Goal: Ask a question: Seek information or help from site administrators or community

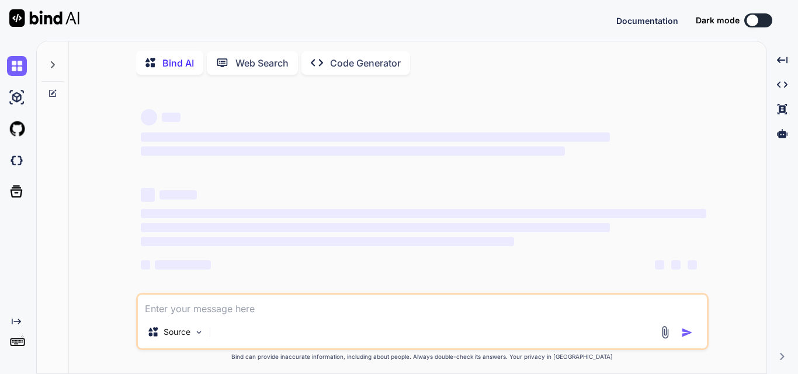
click at [179, 311] on textarea at bounding box center [422, 305] width 569 height 21
type textarea "M"
type textarea "x"
type textarea "Mo"
type textarea "x"
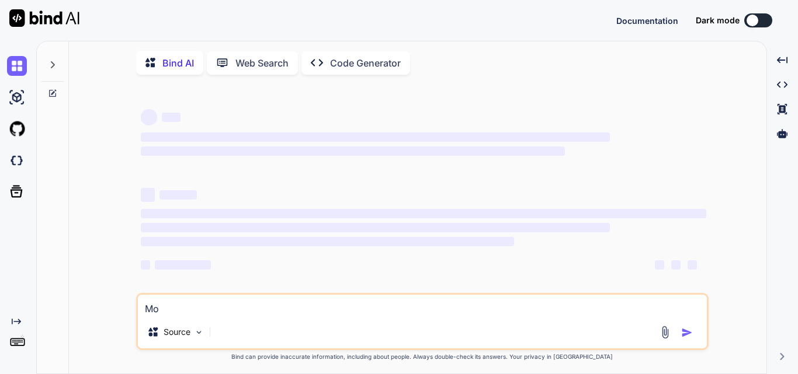
type textarea "Mod"
type textarea "x"
type textarea "Modfi"
type textarea "x"
type textarea "Modfiy"
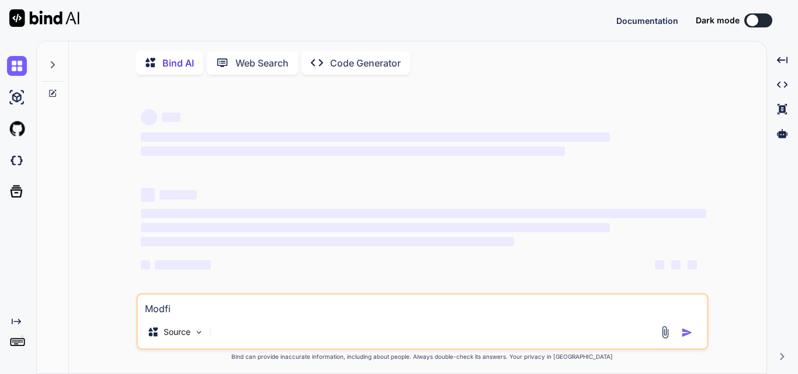
type textarea "x"
type textarea "Modfiy"
type textarea "x"
type textarea "Modfiy t"
type textarea "x"
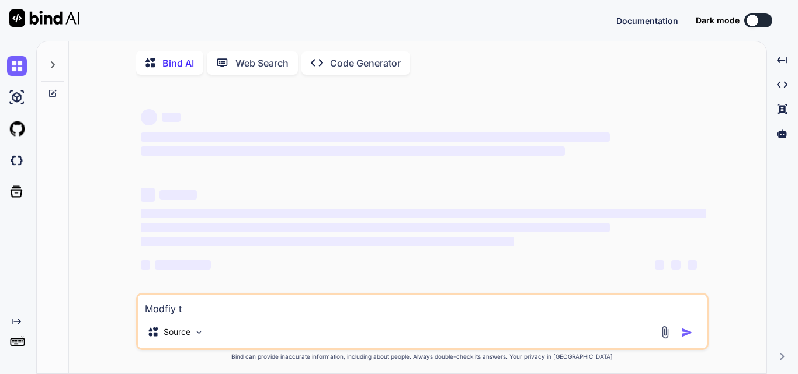
type textarea "Modfiy th"
type textarea "x"
type textarea "Modfiy the"
type textarea "x"
type textarea "Modfiy the"
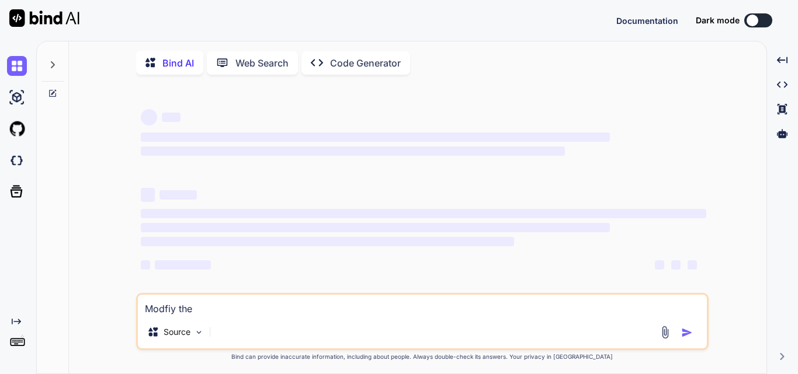
type textarea "x"
type textarea "Modfiy the c"
type textarea "x"
type textarea "Modfiy the co"
type textarea "x"
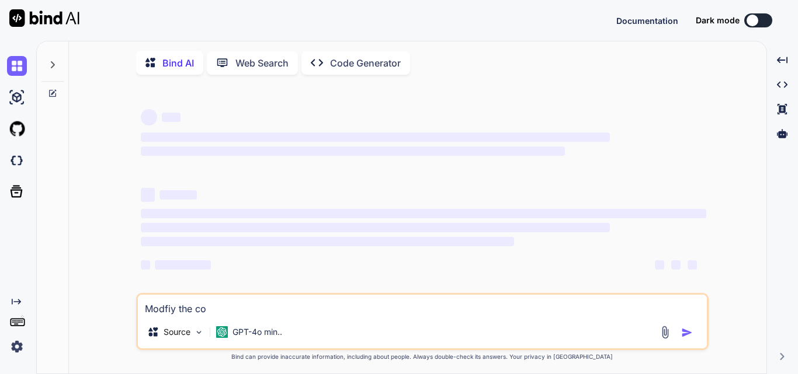
type textarea "Modfiy the cod"
type textarea "x"
type textarea "Modfiy the code"
type textarea "x"
type textarea "Modfiy the code"
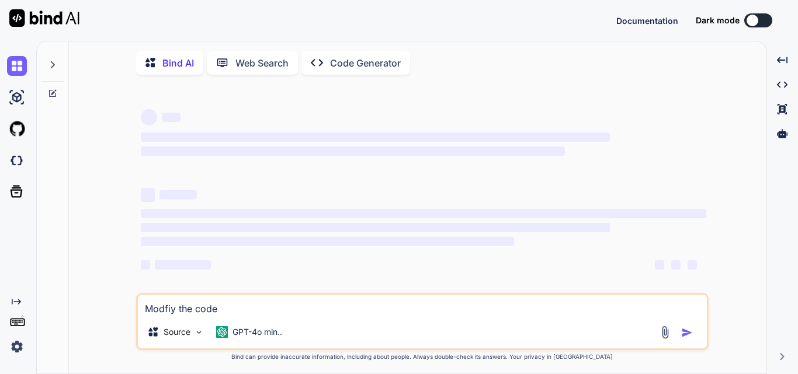
type textarea "x"
type textarea "Modfiy the code s"
type textarea "x"
type textarea "Modfiy the code so"
type textarea "x"
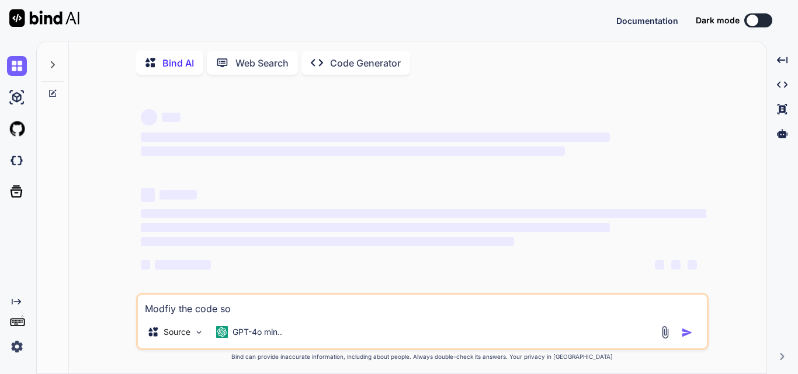
type textarea "Modfiy the code so"
type textarea "x"
type textarea "Modfiy the code so r"
type textarea "x"
type textarea "Modfiy the code so re"
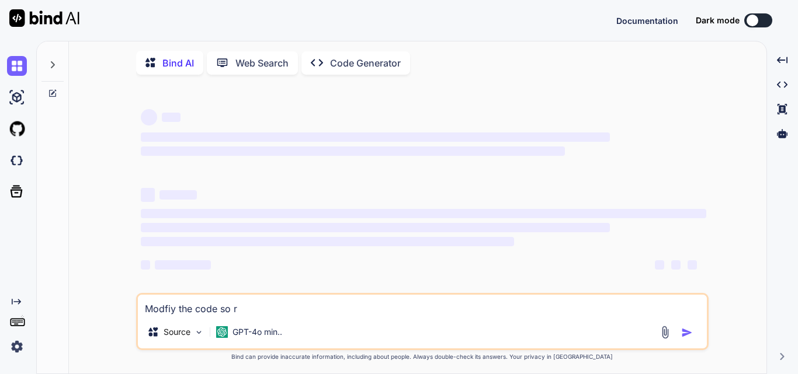
type textarea "x"
type textarea "Modfiy the code so rep"
type textarea "x"
type textarea "Modfiy the code so repe"
type textarea "x"
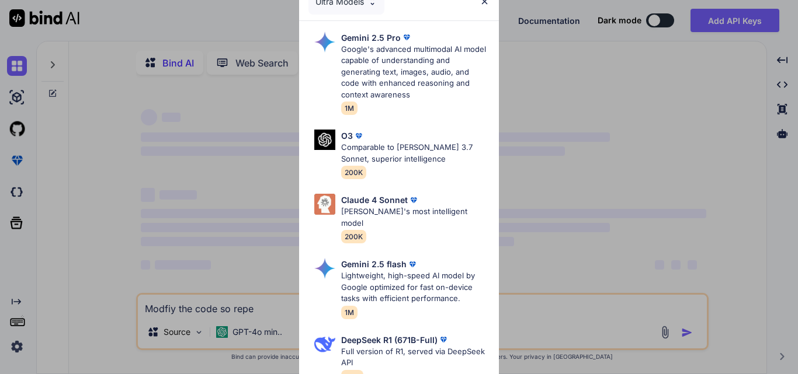
type textarea "Modfiy the code so reper"
type textarea "x"
type textarea "Modfiy the code so repera"
type textarea "x"
type textarea "Modfiy the code so reperat"
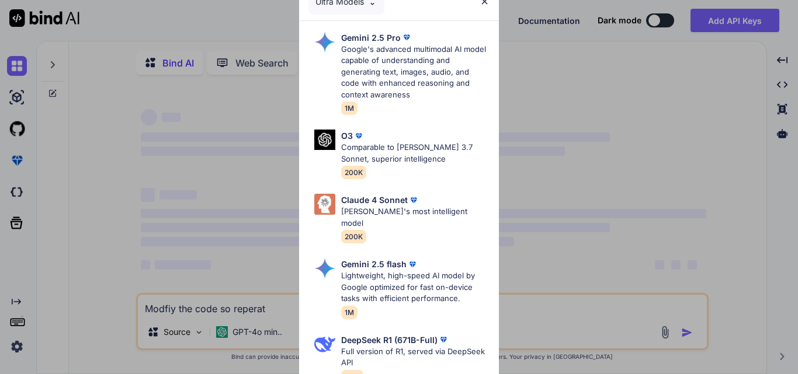
type textarea "x"
type textarea "Modfiy the code so reperate"
type textarea "x"
type textarea "Modfiy the code so reperate"
type textarea "x"
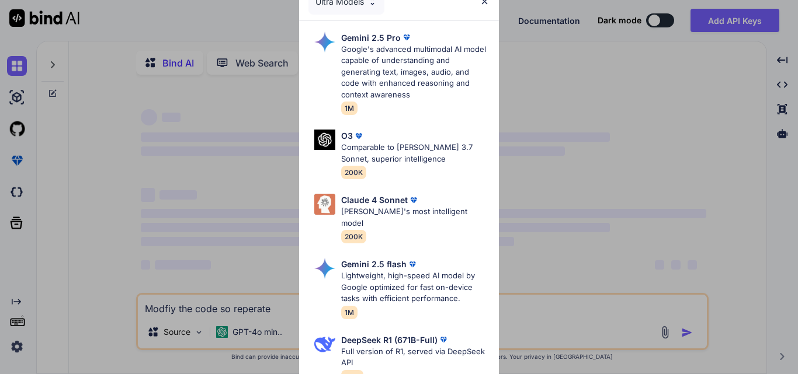
type textarea "Modfiy the code so reperate t"
type textarea "x"
type textarea "Modfiy the code so reperate th"
type textarea "x"
type textarea "Modfiy the code so reperate the"
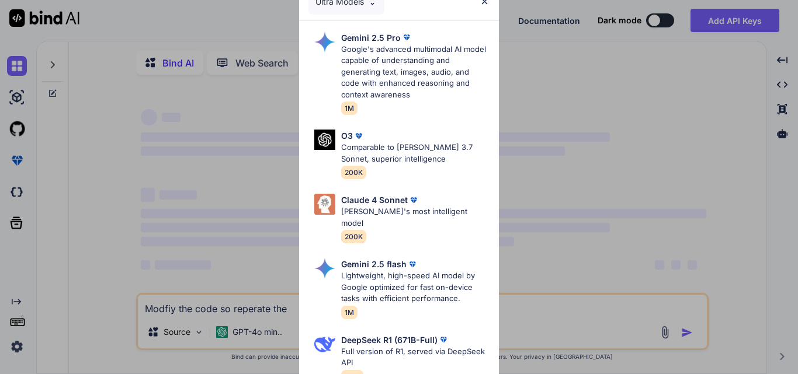
type textarea "x"
type textarea "Modfiy the code so reperate the"
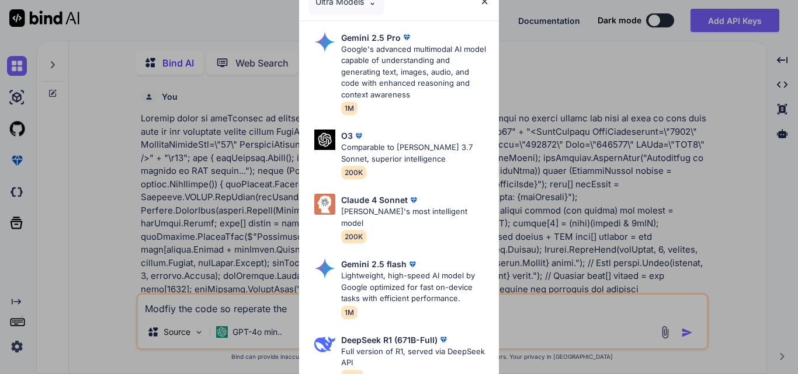
type textarea "x"
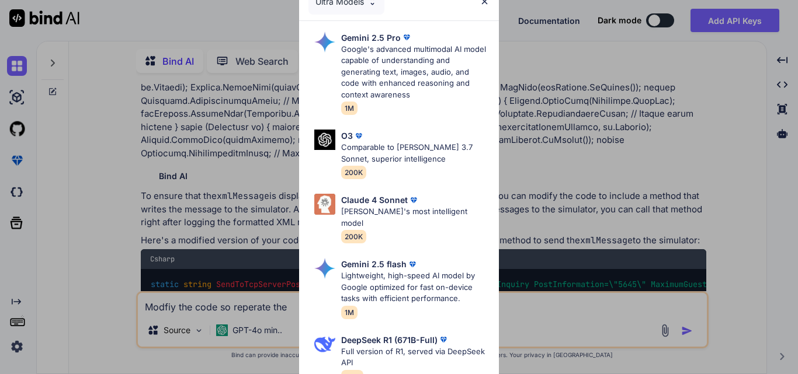
type textarea "Modfiy the code so reperate the s"
type textarea "x"
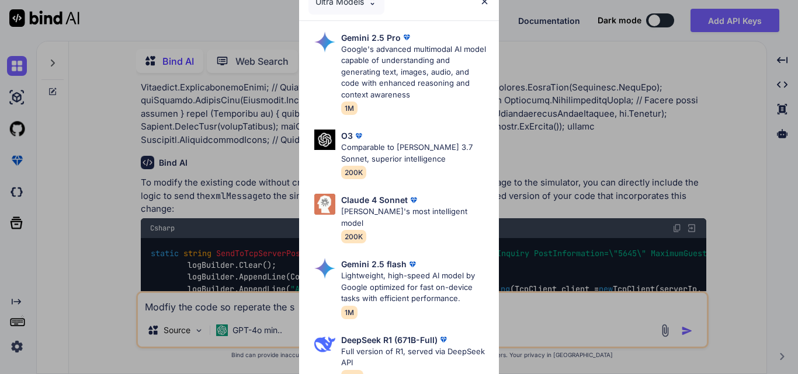
type textarea "Modfiy the code so reperate the sa"
type textarea "x"
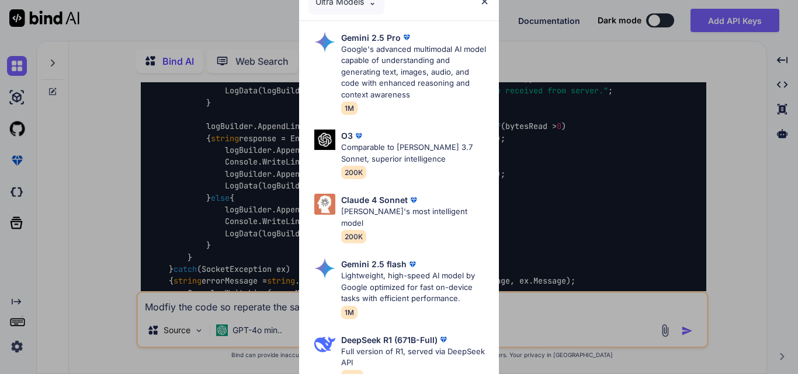
type textarea "Modfiy the code so reperate the [PERSON_NAME]"
type textarea "x"
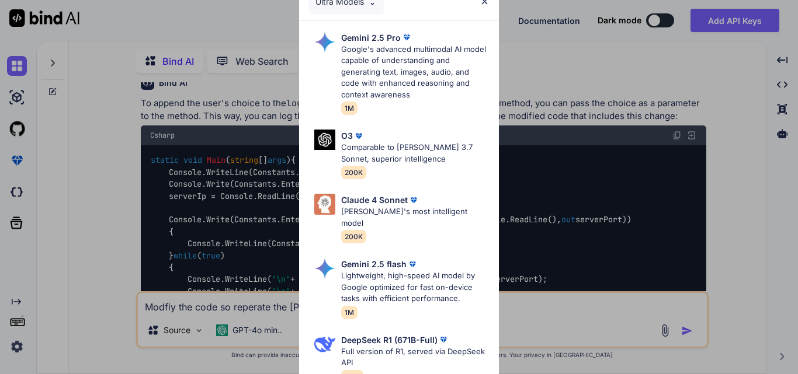
type textarea "Modfiy the code so reperate the same"
type textarea "x"
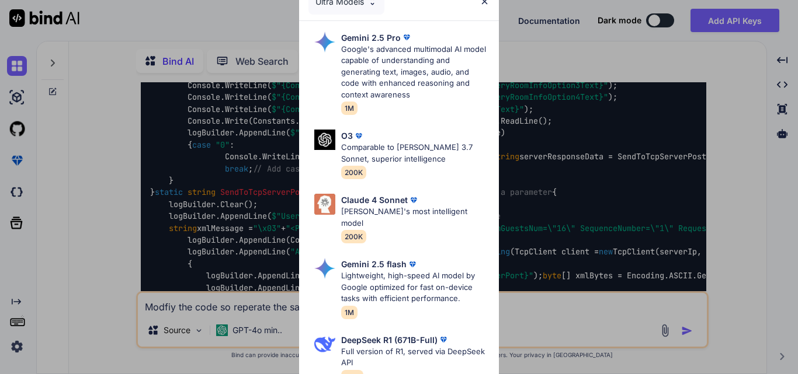
type textarea "Modfiy the code so reperate the same"
type textarea "x"
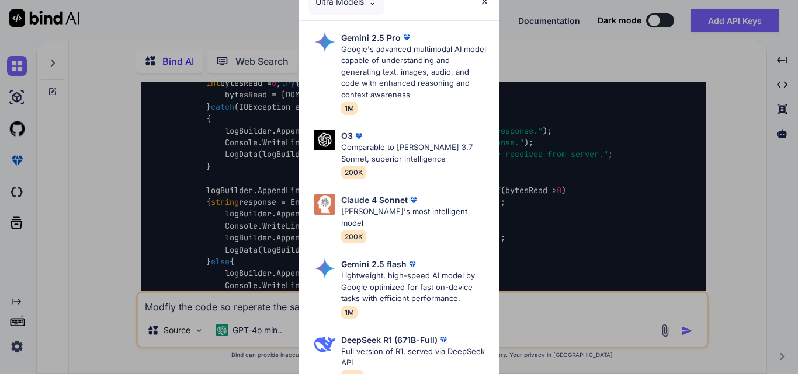
scroll to position [3802, 0]
click at [488, 1] on img at bounding box center [484, 1] width 10 height 10
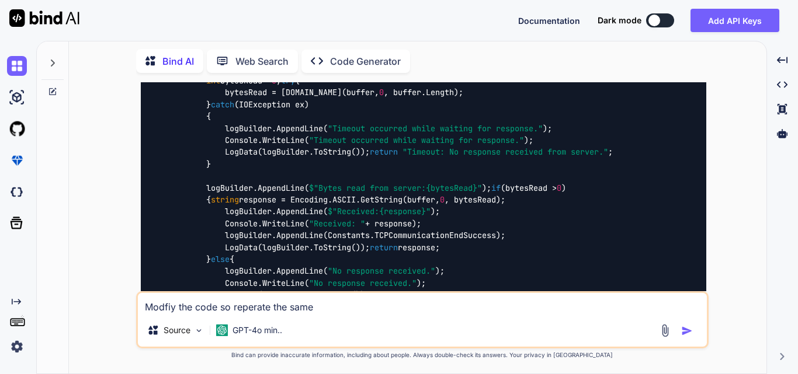
click at [359, 311] on textarea "Modfiy the code so reperate the same" at bounding box center [422, 303] width 569 height 21
type textarea "Modfiy the code so reperate the same c"
type textarea "x"
type textarea "Modfiy the code so reperate the same co"
type textarea "x"
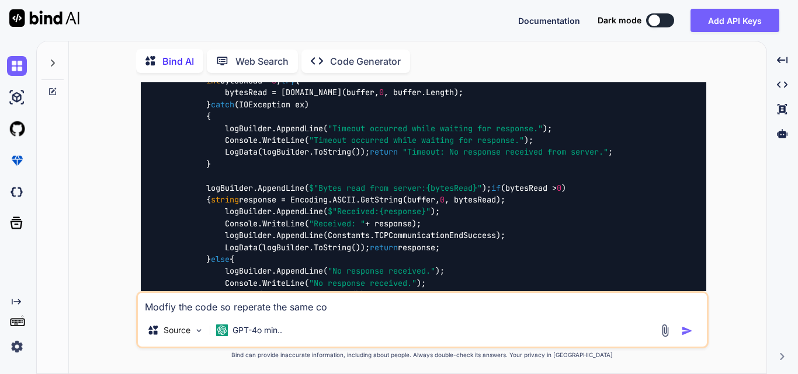
type textarea "Modfiy the code so reperate the same cod"
type textarea "x"
type textarea "Modfiy the code so reperate the same code"
type textarea "x"
type textarea "Modfiy the code so reperate the same code"
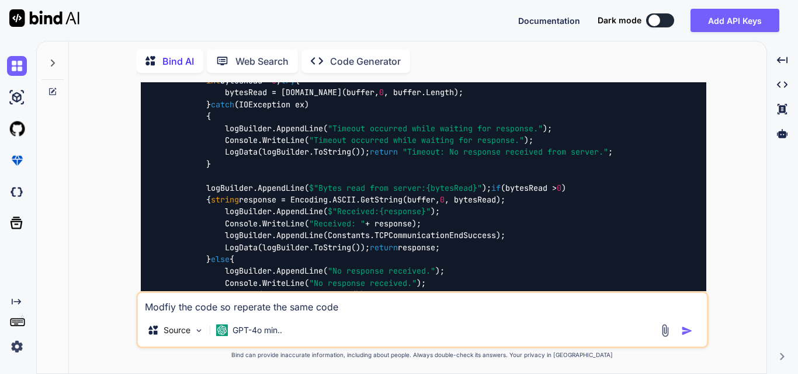
type textarea "x"
type textarea "Modfiy the code so reperate the same code w"
type textarea "x"
type textarea "Modfiy the code so reperate the same code wi"
type textarea "x"
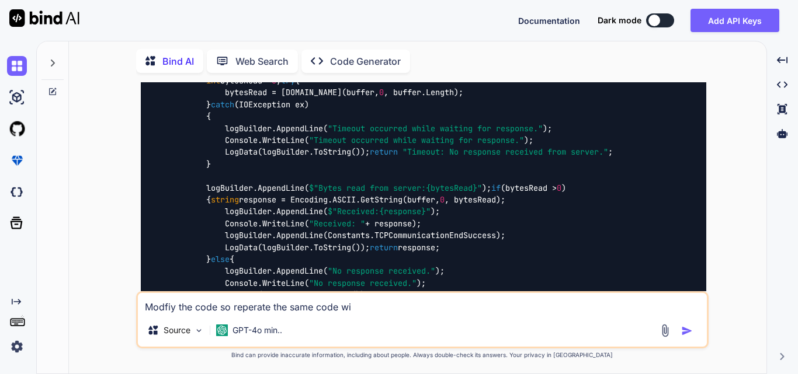
type textarea "Modfiy the code so reperate the same code wit"
type textarea "x"
type textarea "Modfiy the code so reperate the same code with"
type textarea "x"
type textarea "Modfiy the code so reperate the same code with"
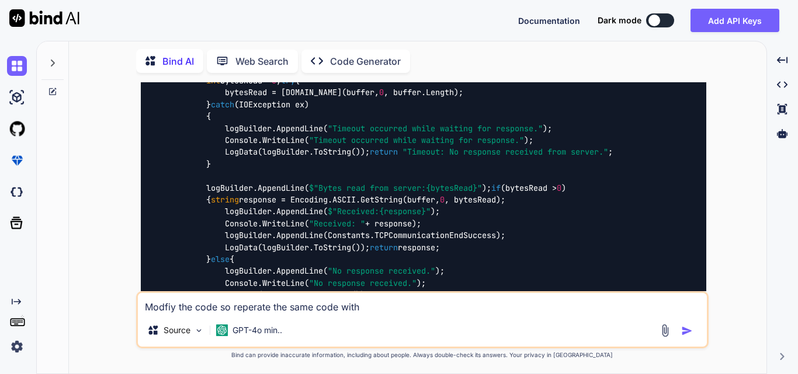
type textarea "x"
type textarea "Modfiy the code so reperate the same code with l"
type textarea "x"
type textarea "Modfiy the code so reperate the same code with li"
type textarea "x"
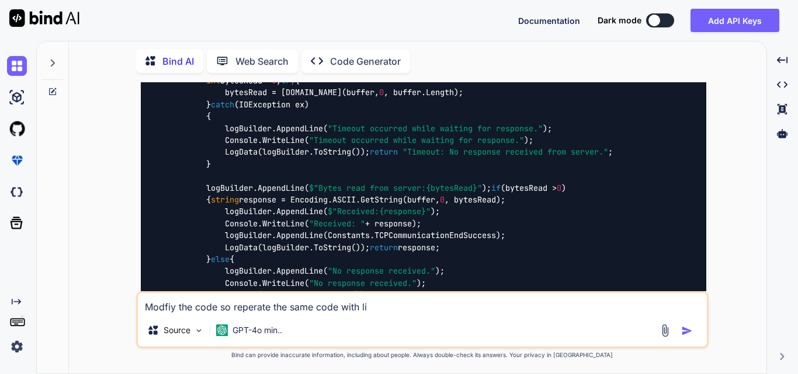
type textarea "Modfiy the code so reperate the same code with [PERSON_NAME]"
type textarea "x"
type textarea "Modfiy the code so reperate the same code with link"
type textarea "x"
type textarea "Modfiy the code so reperate the same code with linkd"
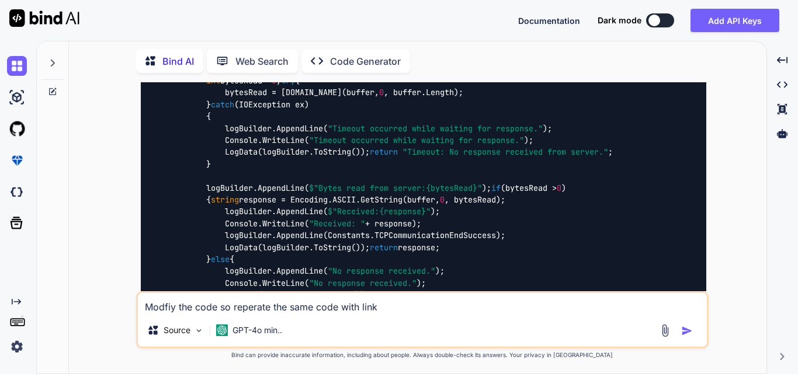
type textarea "x"
type textarea "Modfiy the code so reperate the same code with linkde"
type textarea "x"
type textarea "Modfiy the code so reperate the same code with linkdes"
type textarea "x"
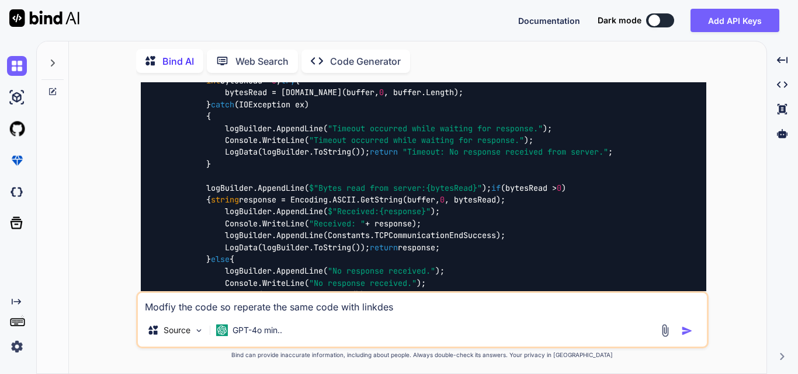
type textarea "Modfiy the code so reperate the same code with linkdesc"
type textarea "x"
type textarea "Modfiy the code so reperate the same code with linkdescr"
type textarea "x"
type textarea "Modfiy the code so reperate the same code with linkdescri"
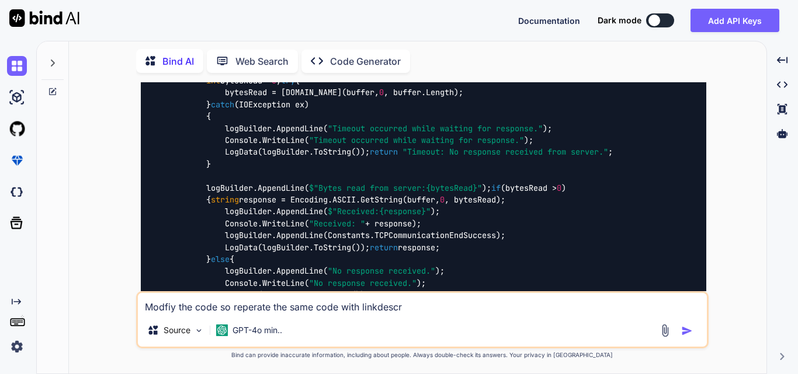
type textarea "x"
type textarea "Modfiy the code so reperate the same code with linkdescrip"
type textarea "x"
type textarea "Modfiy the code so reperate the same code with linkdescript"
type textarea "x"
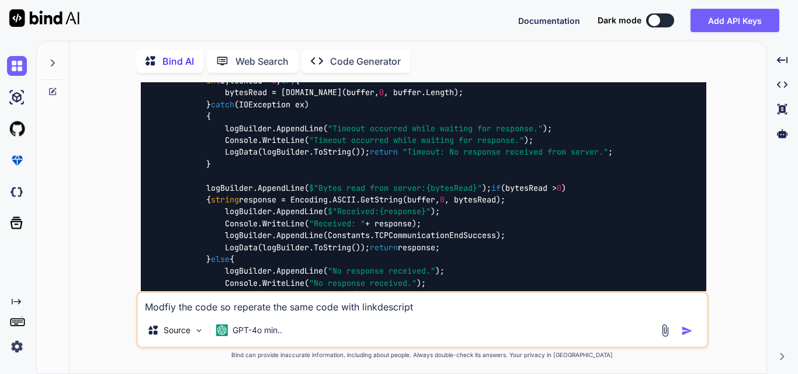
type textarea "Modfiy the code so reperate the same code with linkdescripti"
type textarea "x"
type textarea "Modfiy the code so reperate the same code with linkdescriptio"
type textarea "x"
type textarea "Modfiy the code so reperate the same code with linkdescription"
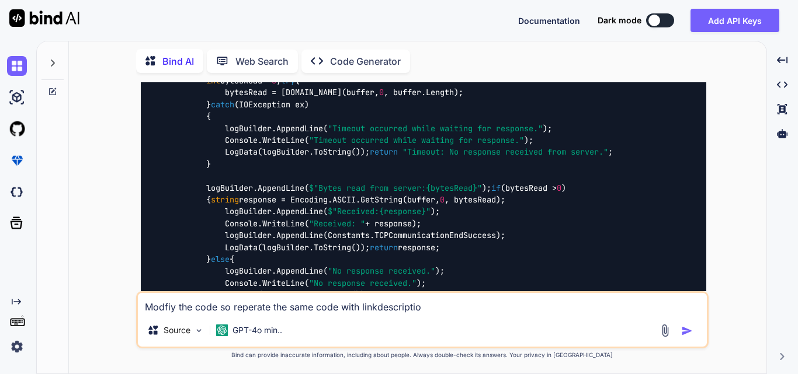
type textarea "x"
type textarea "Modfiy the code so reperate the same code with linkdescription"
type textarea "x"
type textarea "Modfiy the code so reperate the same code with linkdescription a"
type textarea "x"
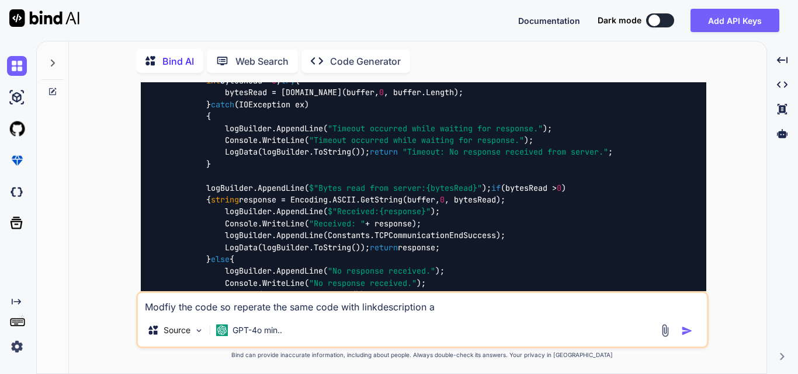
type textarea "Modfiy the code so reperate the same code with linkdescription an"
type textarea "x"
type textarea "Modfiy the code so reperate the same code with linkdescription and"
type textarea "x"
type textarea "Modfiy the code so reperate the same code with linkdescription and"
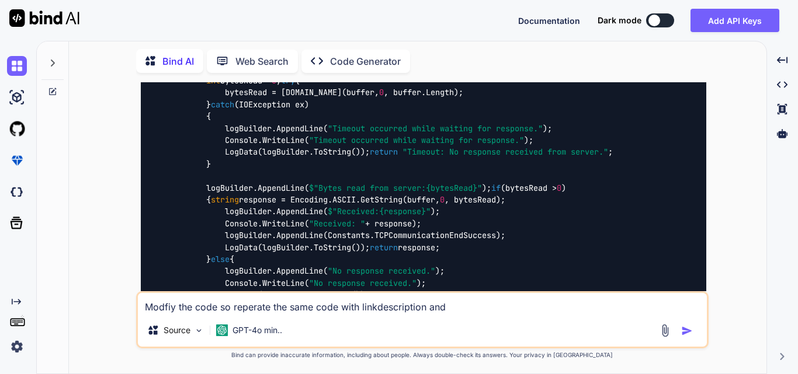
type textarea "x"
type textarea "Modfiy the code so reperate the same code with linkdescription and p"
type textarea "x"
type textarea "Modfiy the code so reperate the same code with linkdescription and pi"
type textarea "x"
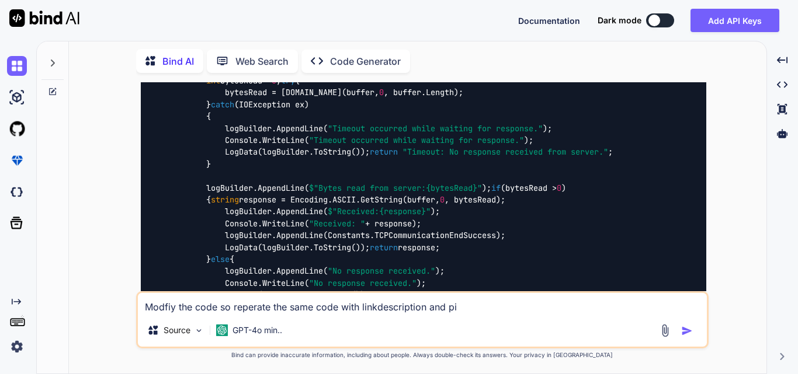
type textarea "Modfiy the code so reperate the same code with linkdescription and pio"
type textarea "x"
type textarea "Modfiy the code so reperate the same code with linkdescription and pios"
type textarea "x"
type textarea "Modfiy the code so reperate the same code with linkdescription and pio"
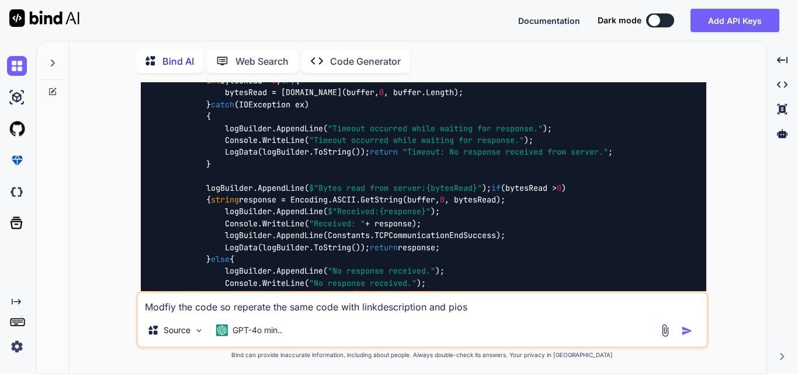
type textarea "x"
type textarea "Modfiy the code so reperate the same code with linkdescription and pi"
type textarea "x"
type textarea "Modfiy the code so reperate the same code with linkdescription and p"
type textarea "x"
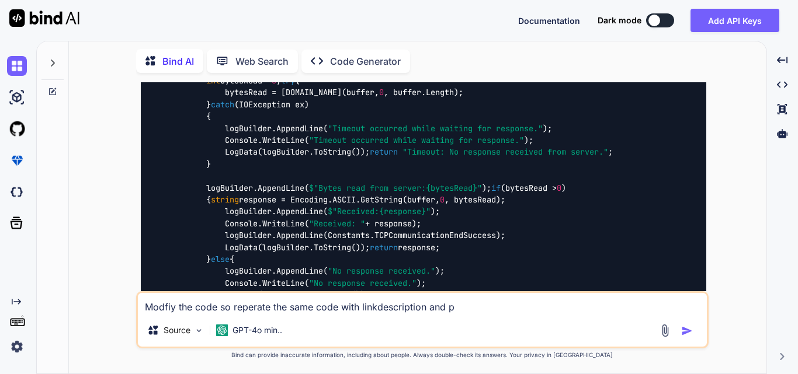
type textarea "Modfiy the code so reperate the same code with linkdescription and po"
type textarea "x"
type textarea "Modfiy the code so reperate the same code with linkdescription and pos"
type textarea "x"
type textarea "Modfiy the code so reperate the same code with linkdescription and post"
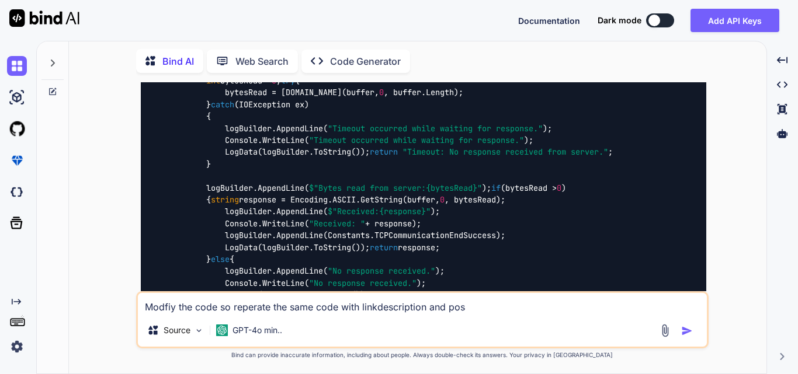
type textarea "x"
type textarea "Modfiy the code so reperate the same code with linkdescription and posti"
type textarea "x"
type textarea "Modfiy the code so reperate the same code with linkdescription and postin"
type textarea "x"
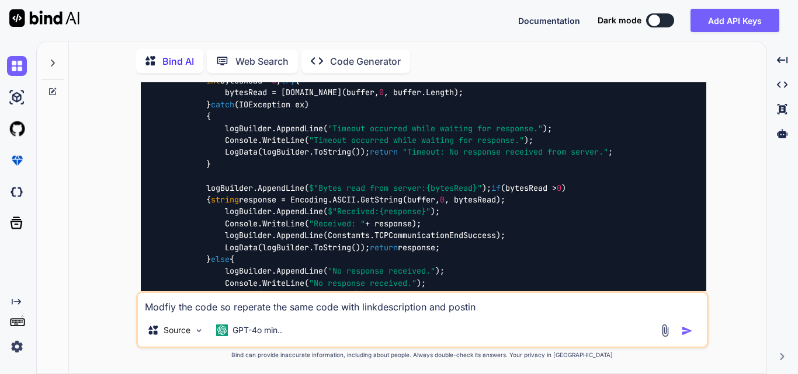
type textarea "Modfiy the code so reperate the same code with linkdescription and postinq"
type textarea "x"
type textarea "Modfiy the code so reperate the same code with linkdescription and postinqy"
type textarea "x"
type textarea "Modfiy the code so reperate the same code with linkdescription and postinq"
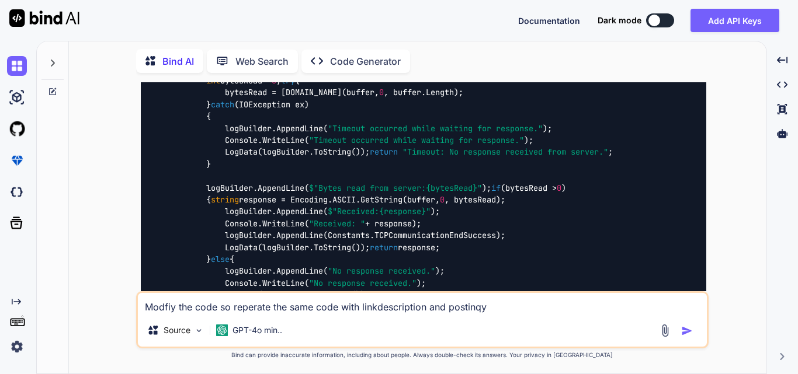
type textarea "x"
type textarea "Modfiy the code so reperate the same code with linkdescription and postinqu"
type textarea "x"
type textarea "Modfiy the code so reperate the same code with linkdescription and postinqui"
type textarea "x"
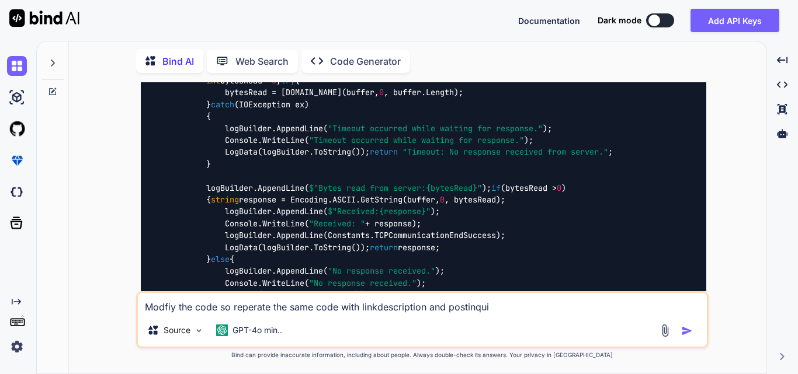
type textarea "Modfiy the code so reperate the same code with linkdescription and postinquir"
type textarea "x"
type textarea "Modfiy the code so reperate the same code with linkdescription and postinquiry"
type textarea "x"
type textarea "Modfiy the code so reperate the same code with linkdescription and postinquiry"
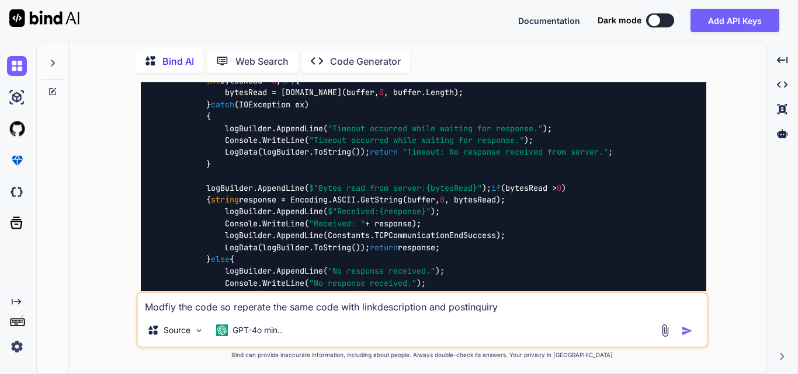
type textarea "x"
click at [261, 309] on textarea "Modfiy the code so reperate the same code with linkdescription and postinquiry" at bounding box center [422, 303] width 569 height 21
type textarea "Modfiy the code so reaerate the same code with linkdescription and postinquiry"
type textarea "x"
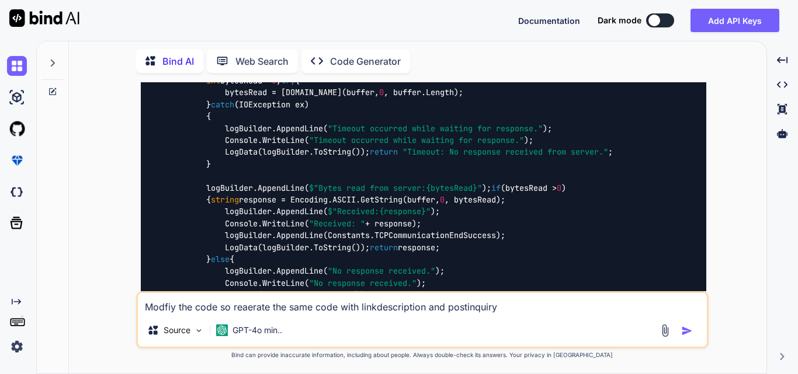
type textarea "Modify the code so reaerate the same code with linkdescription and postinquiry"
type textarea "x"
click at [512, 307] on textarea "Modify the code so reaerate the same code with linkdescription and postinquiry" at bounding box center [422, 303] width 569 height 21
type textarea "Modify the code so reaerate the same code with linkdescription and postinquiry w"
type textarea "x"
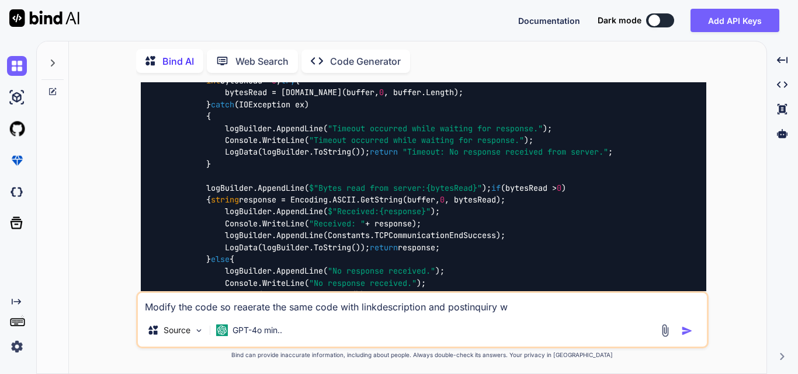
type textarea "Modify the code so reaerate the same code with linkdescription and postinquiry …"
type textarea "x"
type textarea "Modify the code so reaerate the same code with linkdescription and postinquiry …"
type textarea "x"
type textarea "Modify the code so reaerate the same code with linkdescription and postinquiry …"
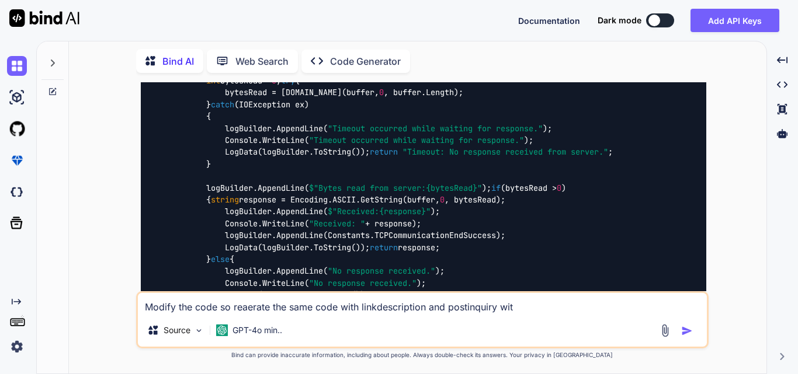
type textarea "x"
type textarea "Modify the code so reaerate the same code with linkdescription and postinquiry …"
type textarea "x"
type textarea "Modify the code so reaerate the same code with linkdescription and postinquiry …"
type textarea "x"
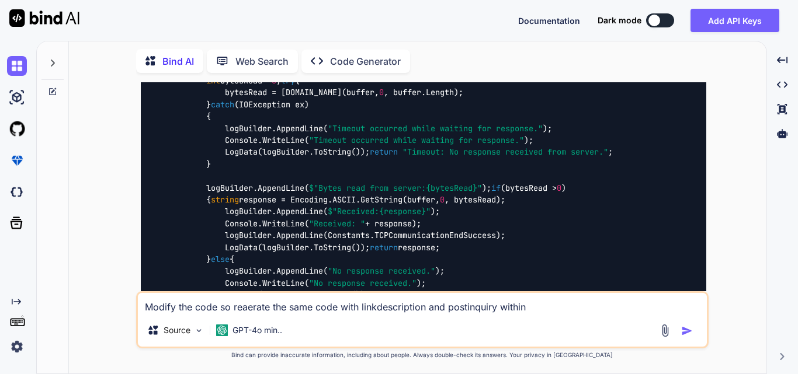
type textarea "Modify the code so reaerate the same code with linkdescription and postinquiry …"
type textarea "x"
type textarea "Modify the code so reaerate the same code with linkdescription and postinquiry …"
type textarea "x"
type textarea "Modify the code so reaerate the same code with linkdescription and postinquiry …"
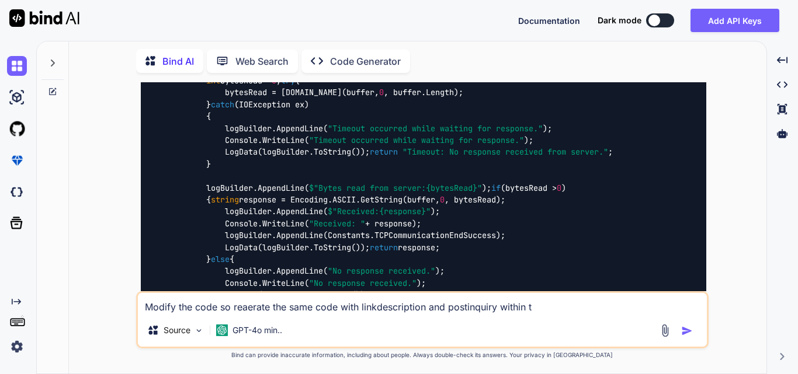
type textarea "x"
type textarea "Modify the code so reaerate the same code with linkdescription and postinquiry …"
type textarea "x"
type textarea "Modify the code so reaerate the same code with linkdescription and postinquiry …"
type textarea "x"
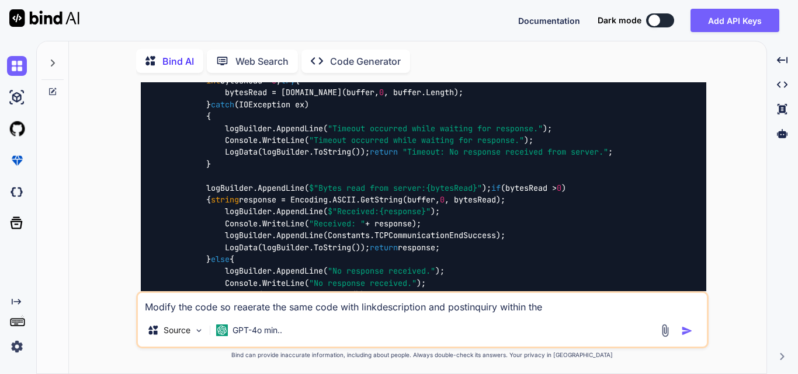
type textarea "Modify the code so reaerate the same code with linkdescription and postinquiry …"
type textarea "x"
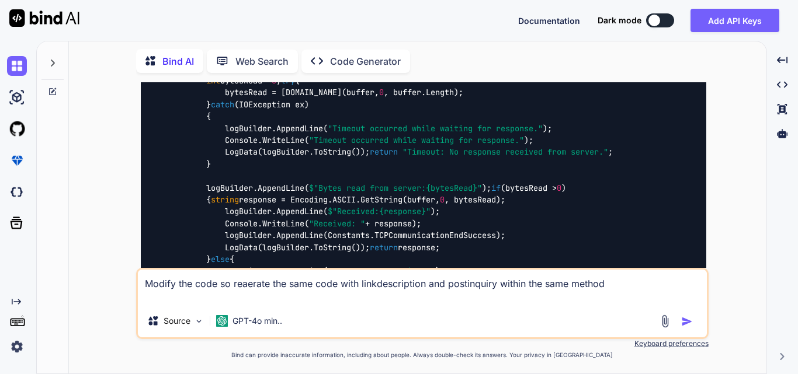
paste textarea "static string SendToTcpLinkALiveWithPostInquiry() { logBuilder.Clear(); logBuil…"
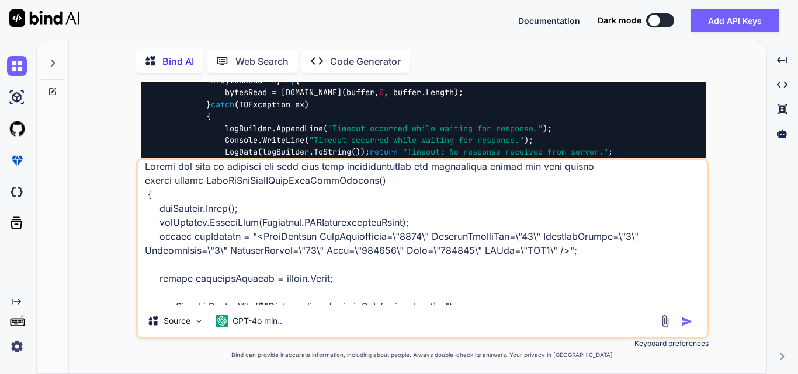
scroll to position [0, 0]
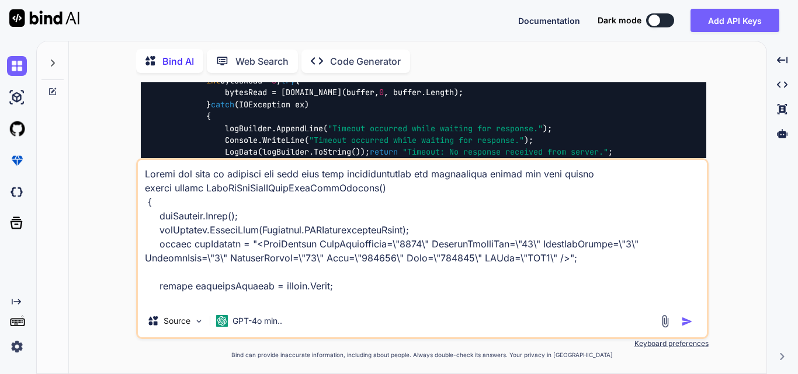
click at [621, 178] on textarea at bounding box center [422, 232] width 569 height 145
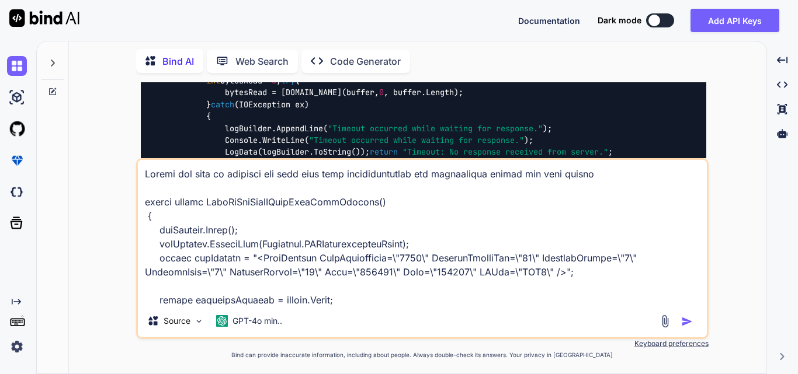
paste textarea "string date = DateTime.Now.ToString(Constants.DateFormat, CultureInfo.CurrentCu…"
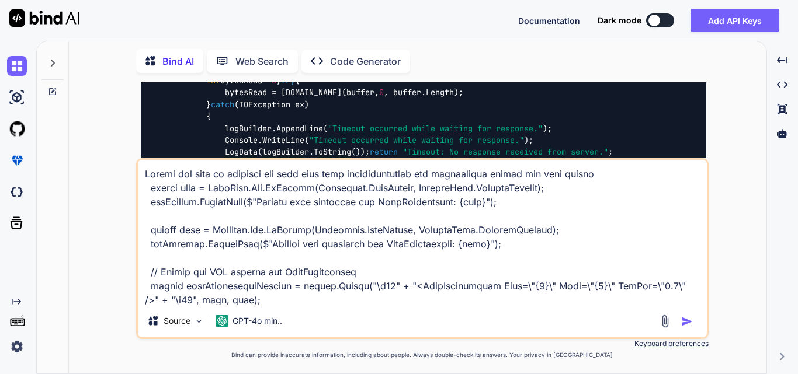
click at [613, 178] on textarea at bounding box center [422, 232] width 569 height 145
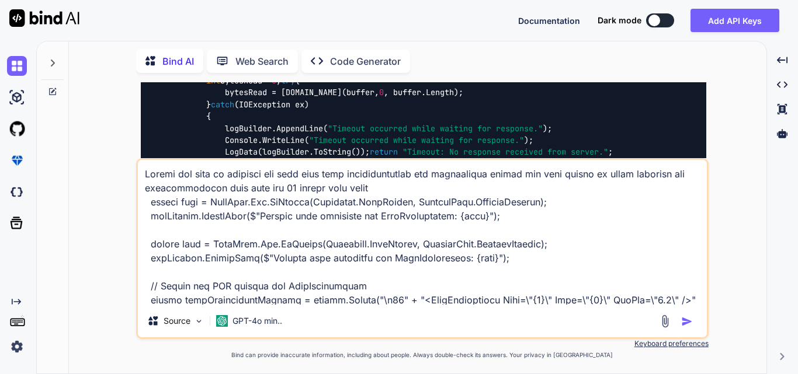
click at [246, 189] on textarea at bounding box center [422, 232] width 569 height 145
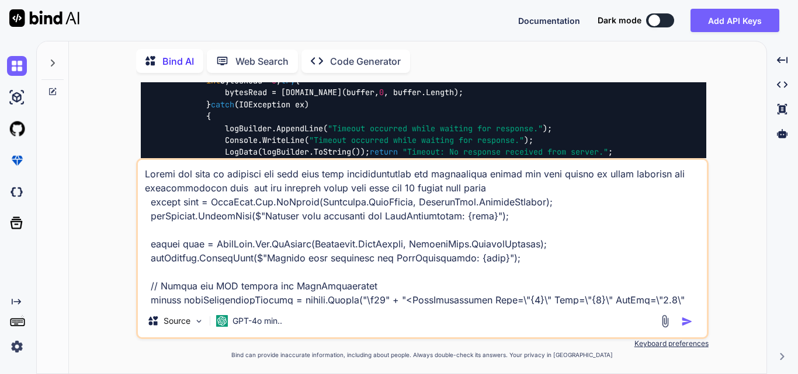
click at [526, 185] on textarea at bounding box center [422, 232] width 569 height 145
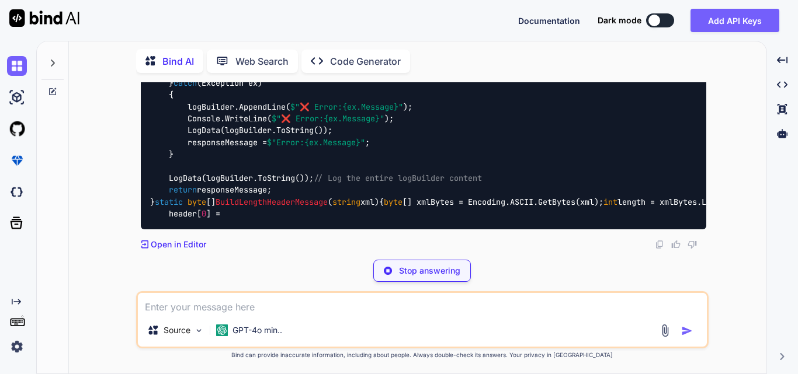
scroll to position [7136, 0]
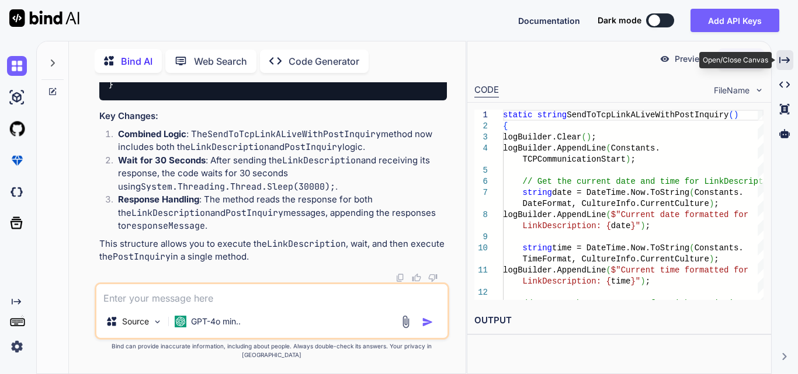
click at [780, 58] on icon at bounding box center [784, 60] width 11 height 6
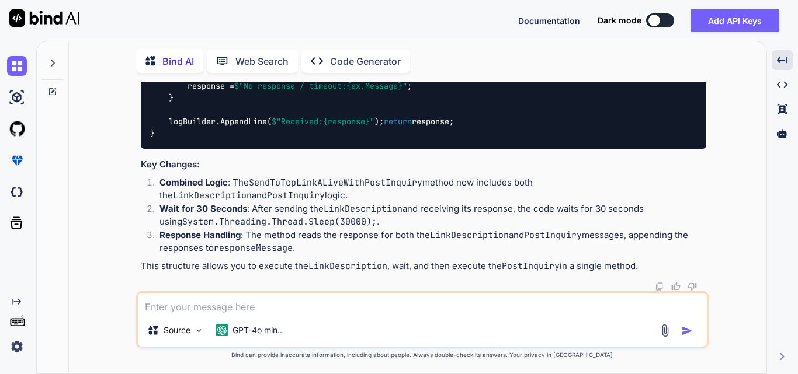
scroll to position [6685, 0]
